Goal: Task Accomplishment & Management: Use online tool/utility

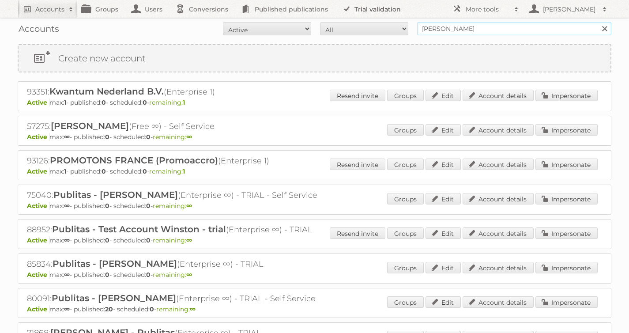
drag, startPoint x: 0, startPoint y: 0, endPoint x: 354, endPoint y: 6, distance: 354.2
click at [354, 6] on body "Accounts Search Advanced Search Create new account Groups Users Conversions Pub…" at bounding box center [314, 166] width 629 height 333
type input "[PERSON_NAME]"
click at [598, 22] on input "Search" at bounding box center [604, 28] width 13 height 13
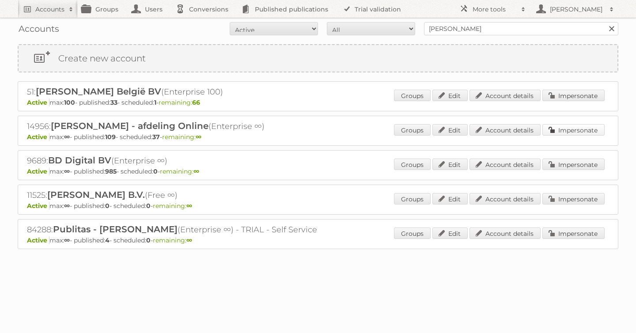
click at [563, 132] on link "Impersonate" at bounding box center [573, 129] width 62 height 11
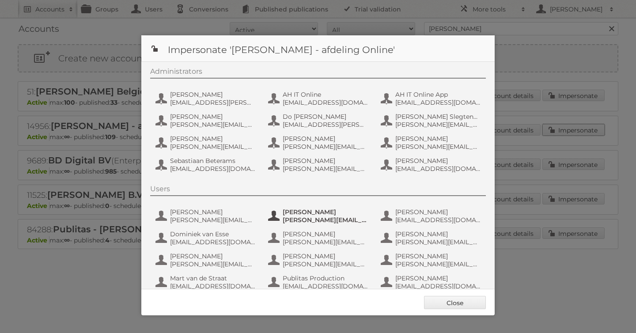
scroll to position [66, 0]
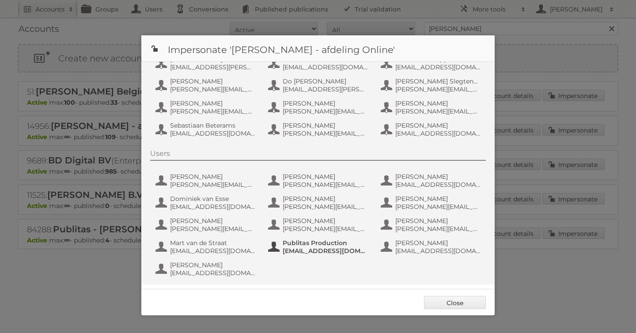
click at [308, 252] on span "[EMAIL_ADDRESS][DOMAIN_NAME]" at bounding box center [326, 251] width 86 height 8
